Goal: Task Accomplishment & Management: Manage account settings

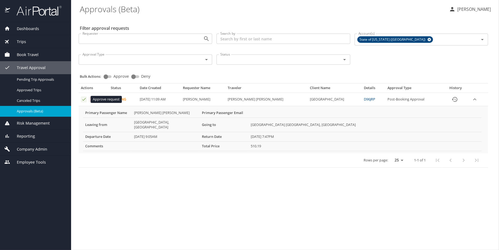
click at [83, 98] on icon "Approval table" at bounding box center [83, 99] width 5 height 5
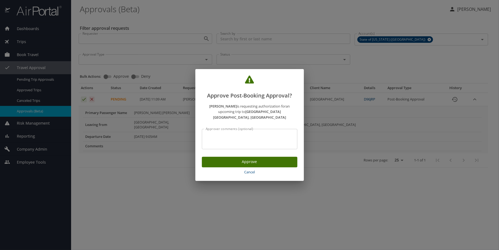
click at [251, 161] on span "Approve" at bounding box center [249, 162] width 87 height 7
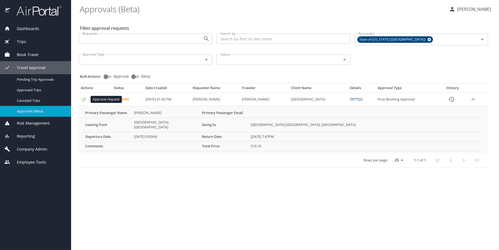
click at [83, 97] on icon "Approval table" at bounding box center [83, 99] width 5 height 5
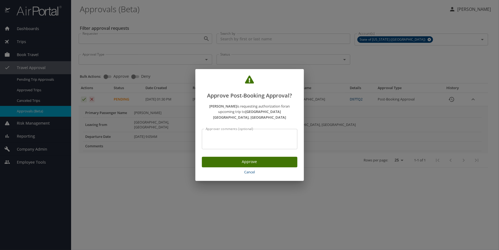
click at [254, 159] on span "Approve" at bounding box center [249, 162] width 87 height 7
